Goal: Task Accomplishment & Management: Manage account settings

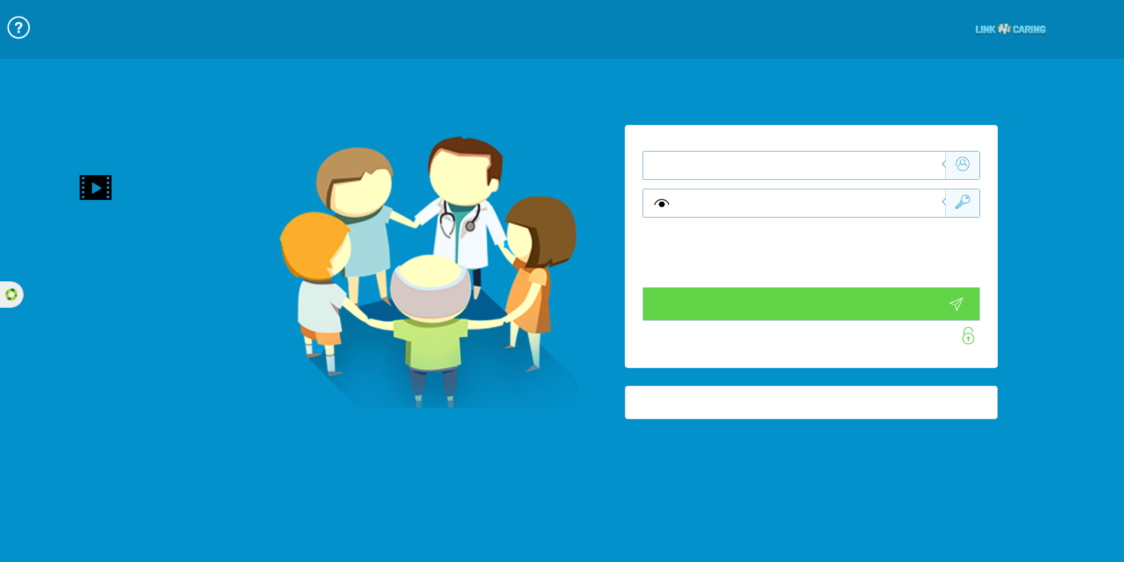
click at [910, 166] on input "text" at bounding box center [812, 166] width 266 height 28
paste input "[PERSON_NAME][EMAIL_ADDRESS][DOMAIN_NAME]"
type input "[PERSON_NAME][EMAIL_ADDRESS][DOMAIN_NAME]"
click at [908, 207] on input "text" at bounding box center [812, 203] width 266 height 28
paste input "m305092576"
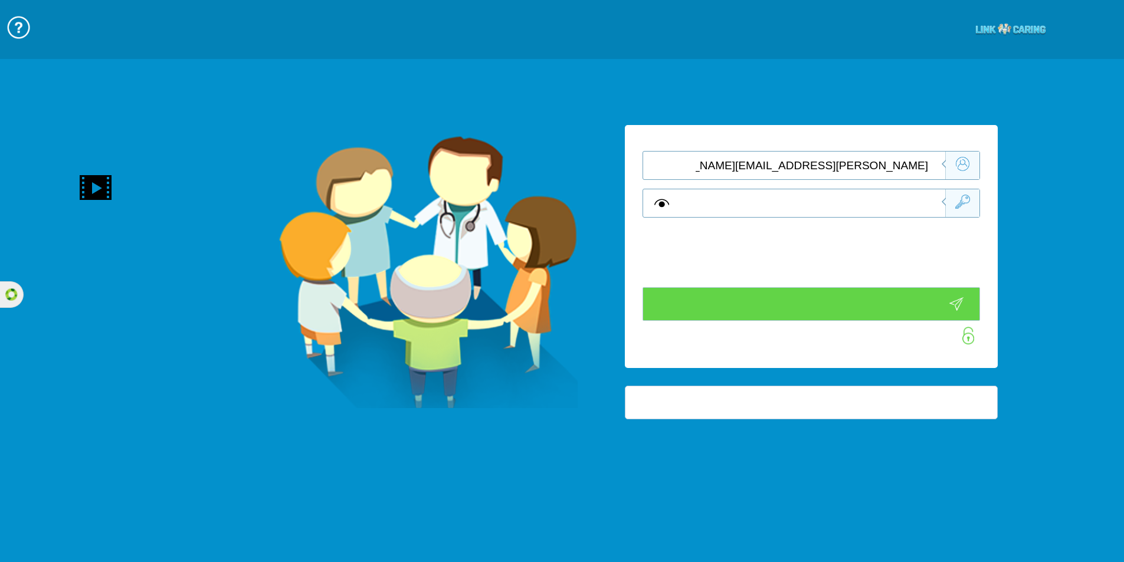
type input "m305092576"
click at [809, 302] on input "button" at bounding box center [812, 304] width 338 height 34
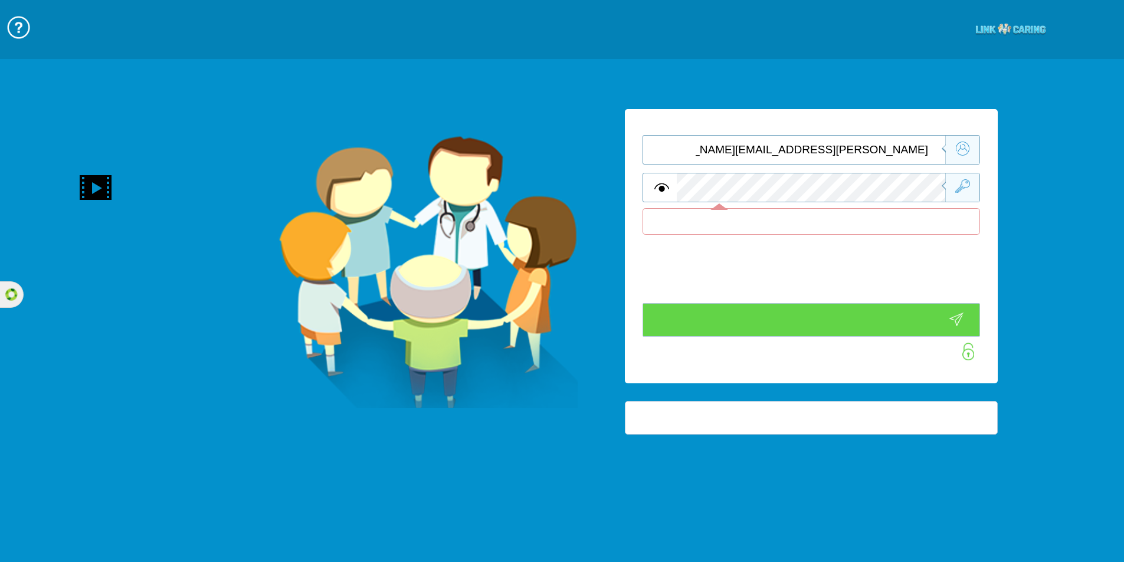
type input "התחבר עכשיו"
type input "עדיין לא? צור חשבון!"
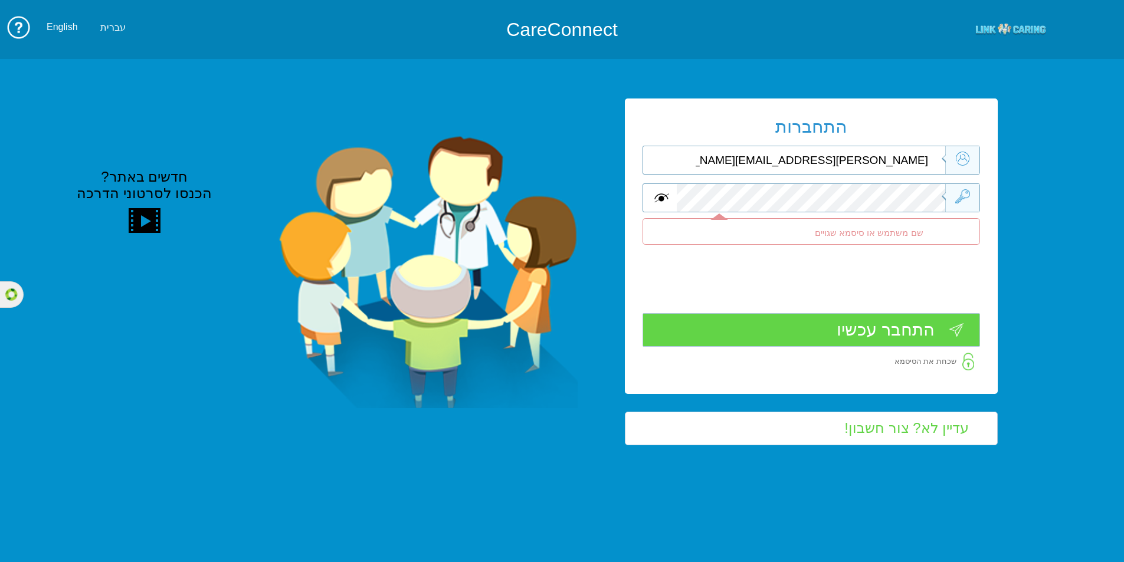
click at [659, 194] on span at bounding box center [662, 198] width 15 height 14
click at [660, 196] on span at bounding box center [662, 198] width 15 height 14
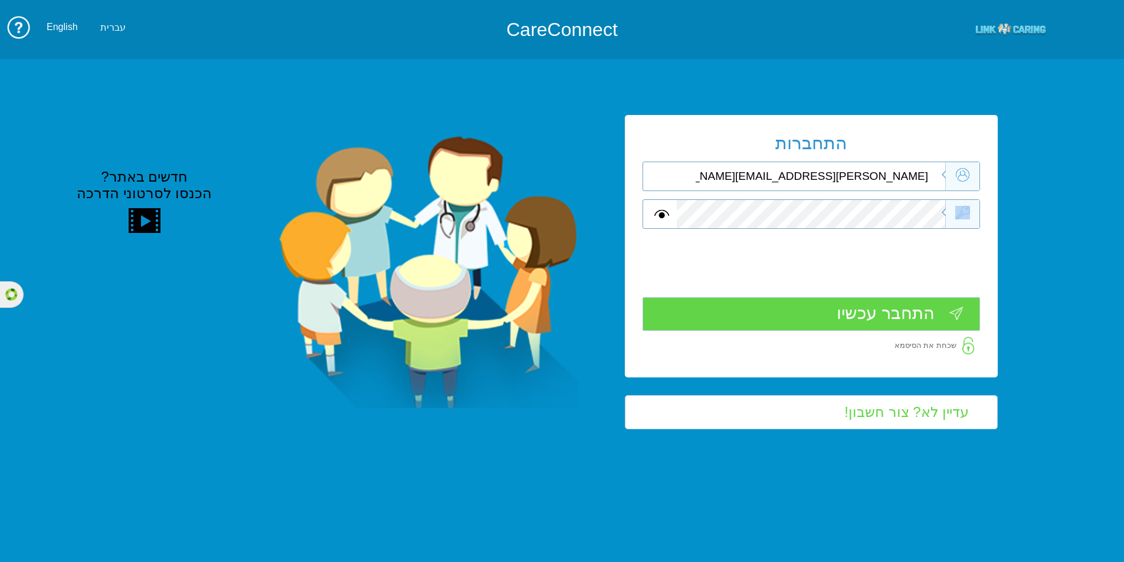
click at [905, 198] on div "התחברות [PERSON_NAME][EMAIL_ADDRESS][DOMAIN_NAME] שדה חובה שם משתמש או סיסמא שג…" at bounding box center [811, 246] width 373 height 263
click at [817, 313] on input "התחבר עכשיו" at bounding box center [812, 314] width 338 height 34
click at [658, 208] on div at bounding box center [812, 214] width 338 height 30
click at [658, 210] on span at bounding box center [662, 214] width 15 height 14
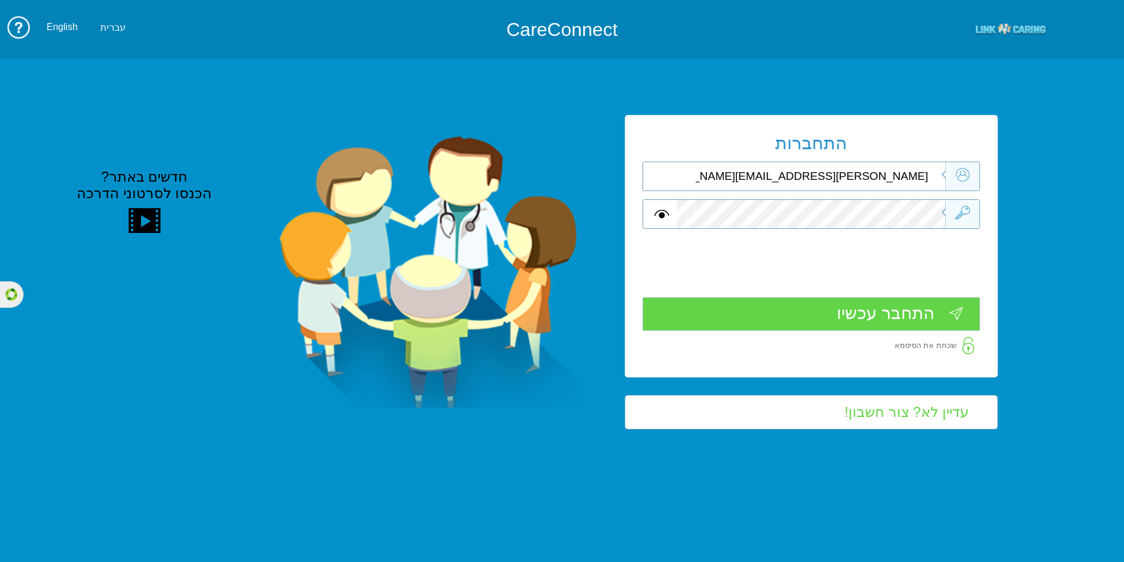
click at [795, 312] on input "התחבר עכשיו" at bounding box center [812, 314] width 338 height 34
